Goal: Information Seeking & Learning: Find specific fact

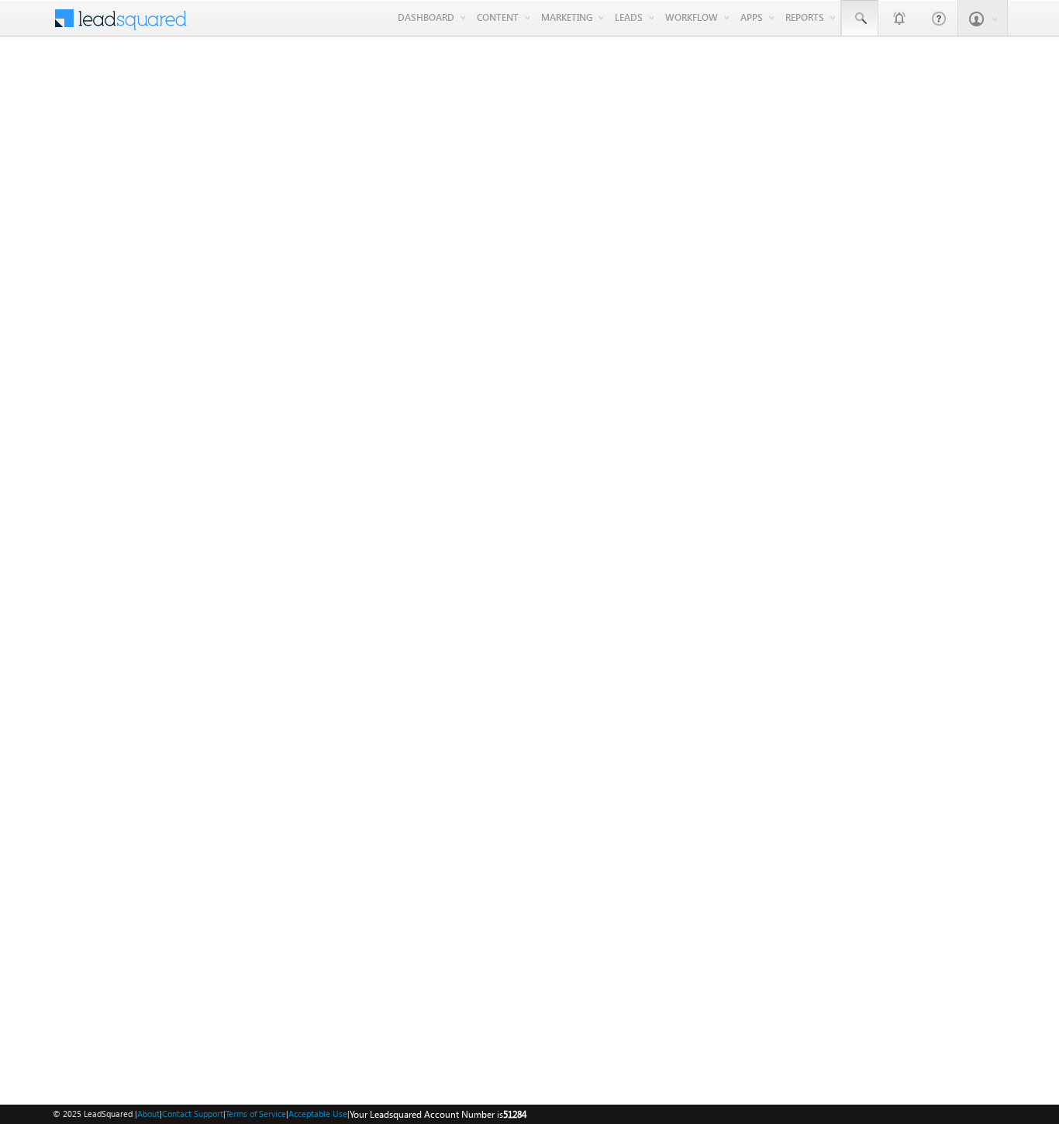
click at [859, 19] on span at bounding box center [860, 19] width 16 height 16
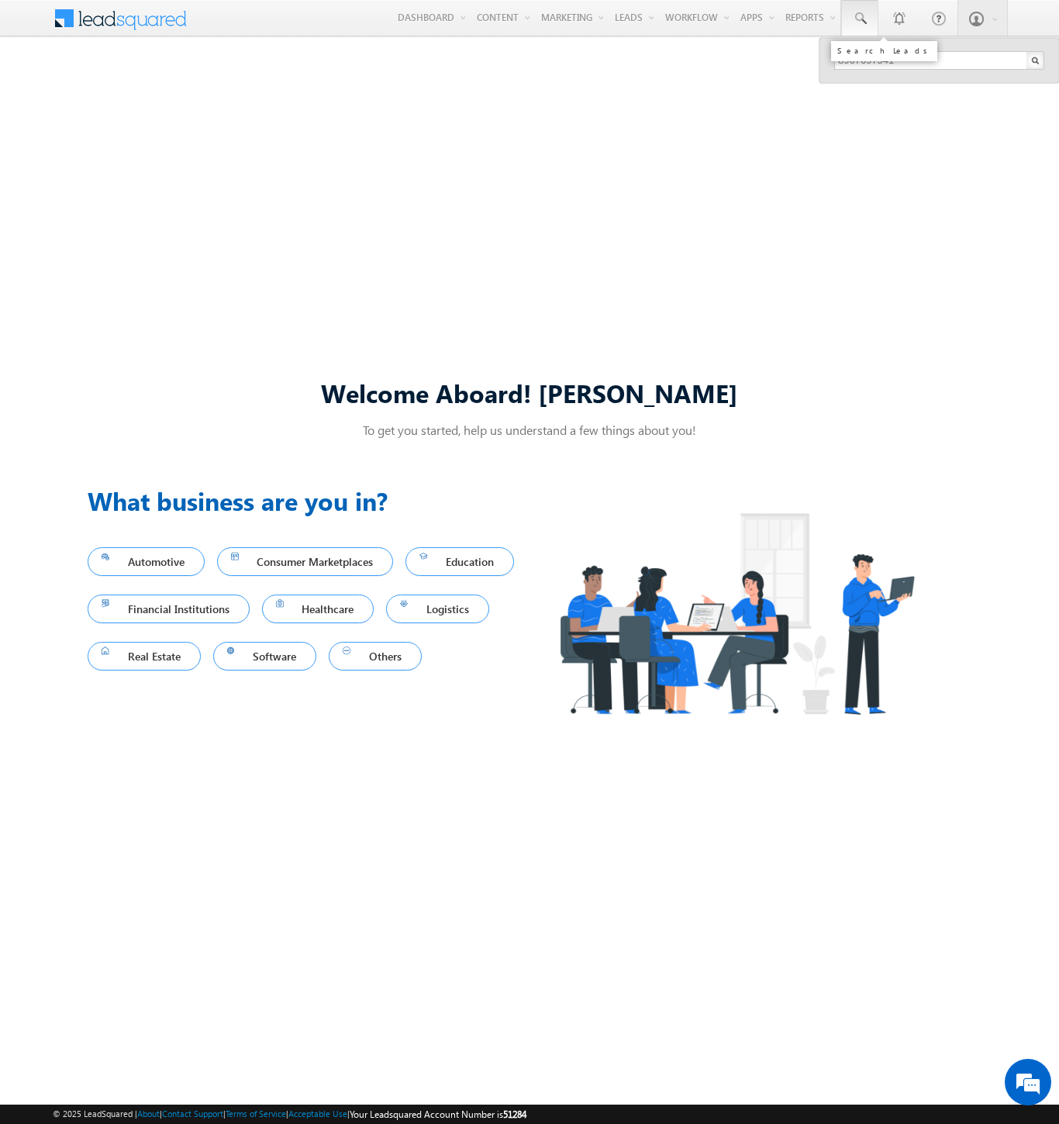
type input "8967697541"
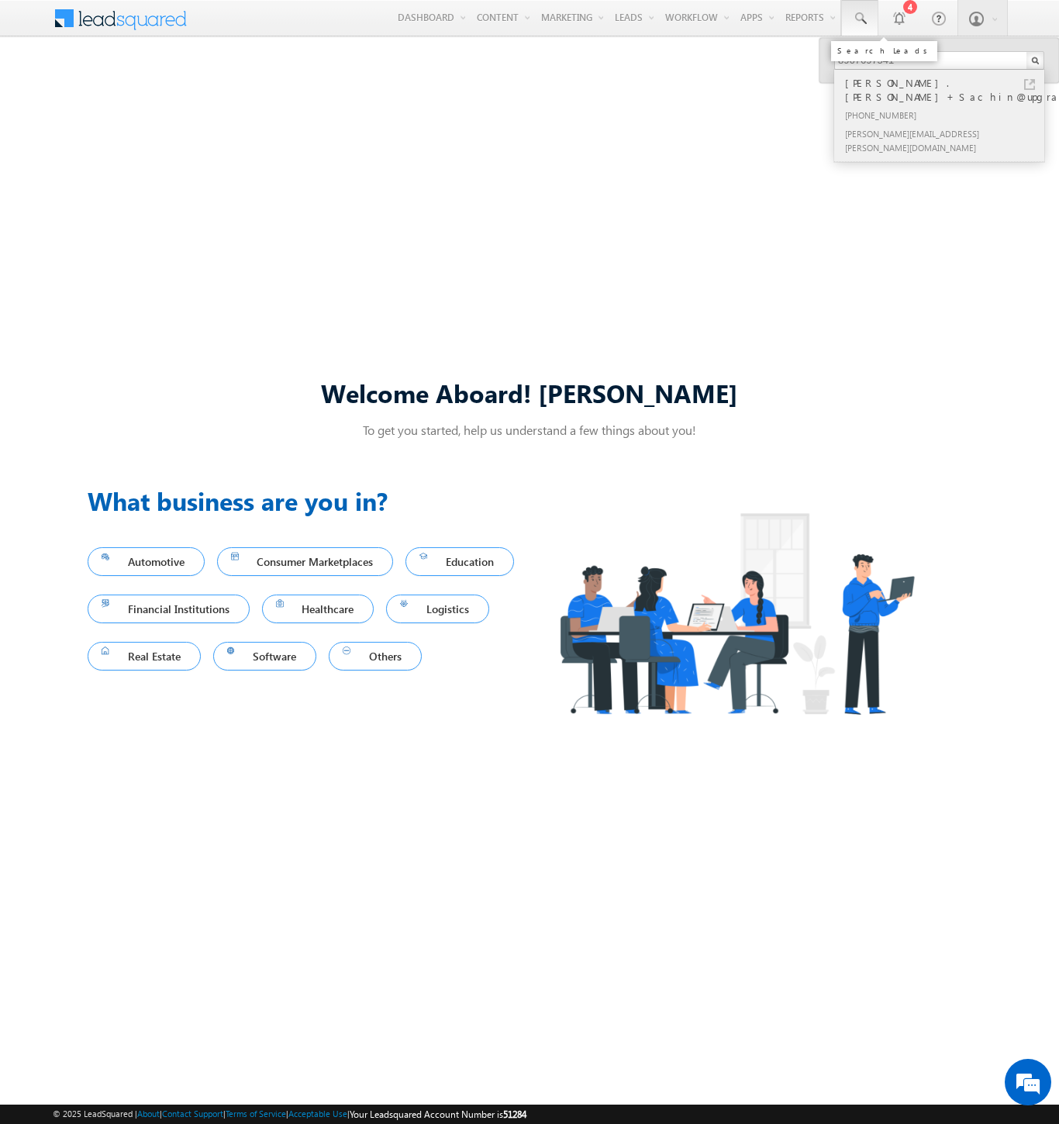
click at [946, 105] on div "[PHONE_NUMBER]" at bounding box center [946, 114] width 208 height 19
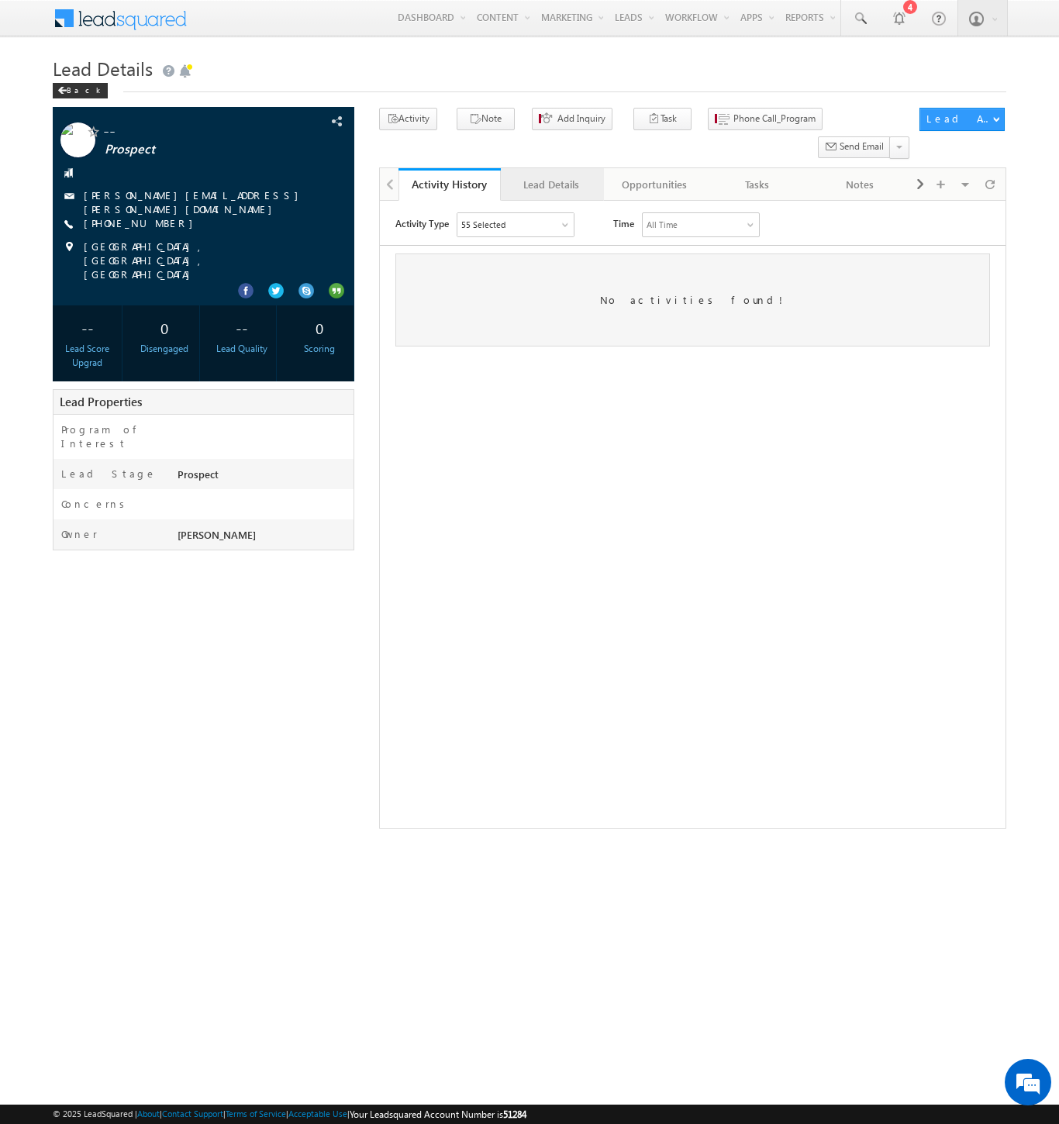
click at [551, 175] on div "Lead Details" at bounding box center [551, 184] width 76 height 19
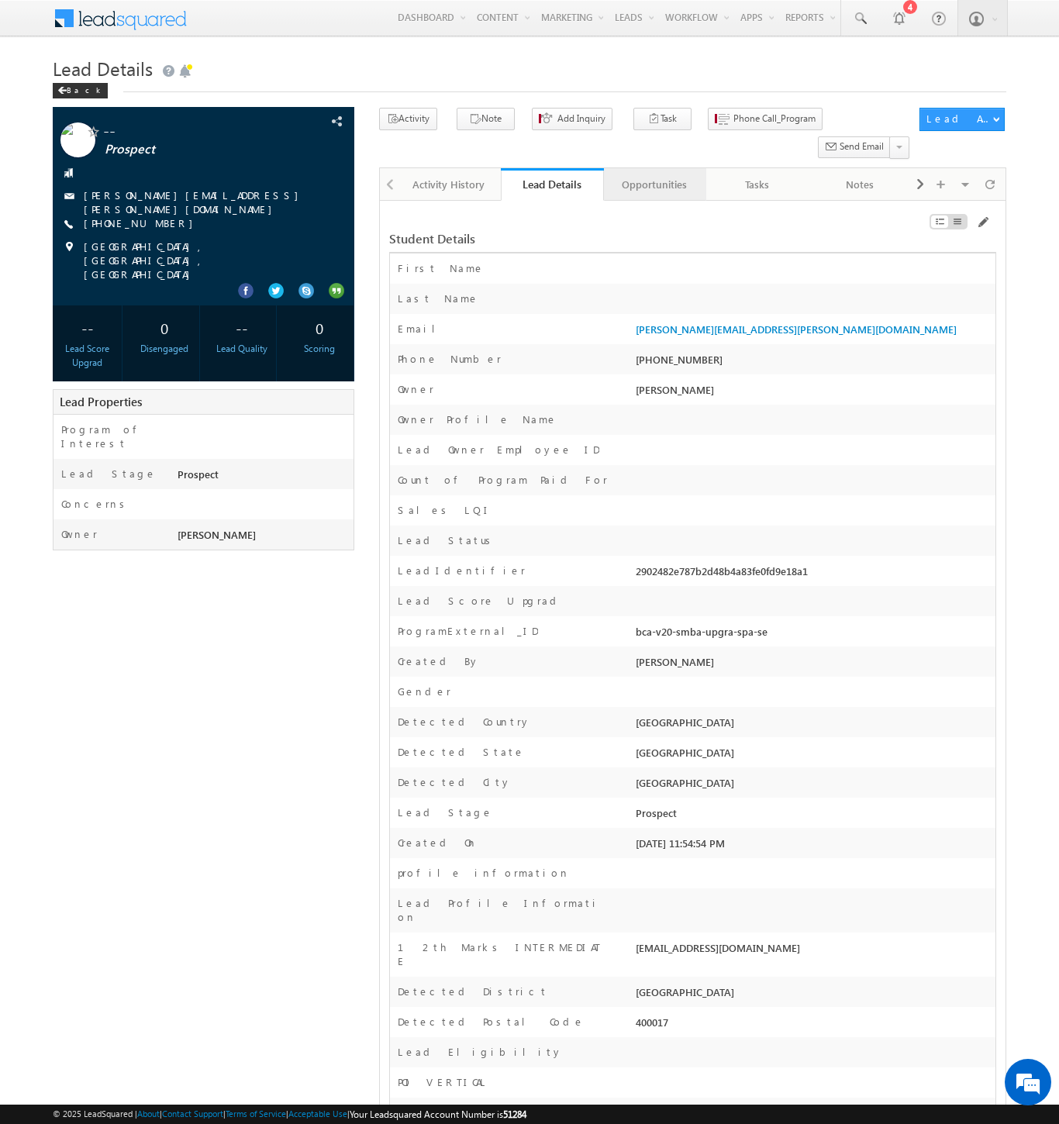
click at [654, 175] on div "Opportunities" at bounding box center [654, 184] width 76 height 19
